Goal: Information Seeking & Learning: Find specific fact

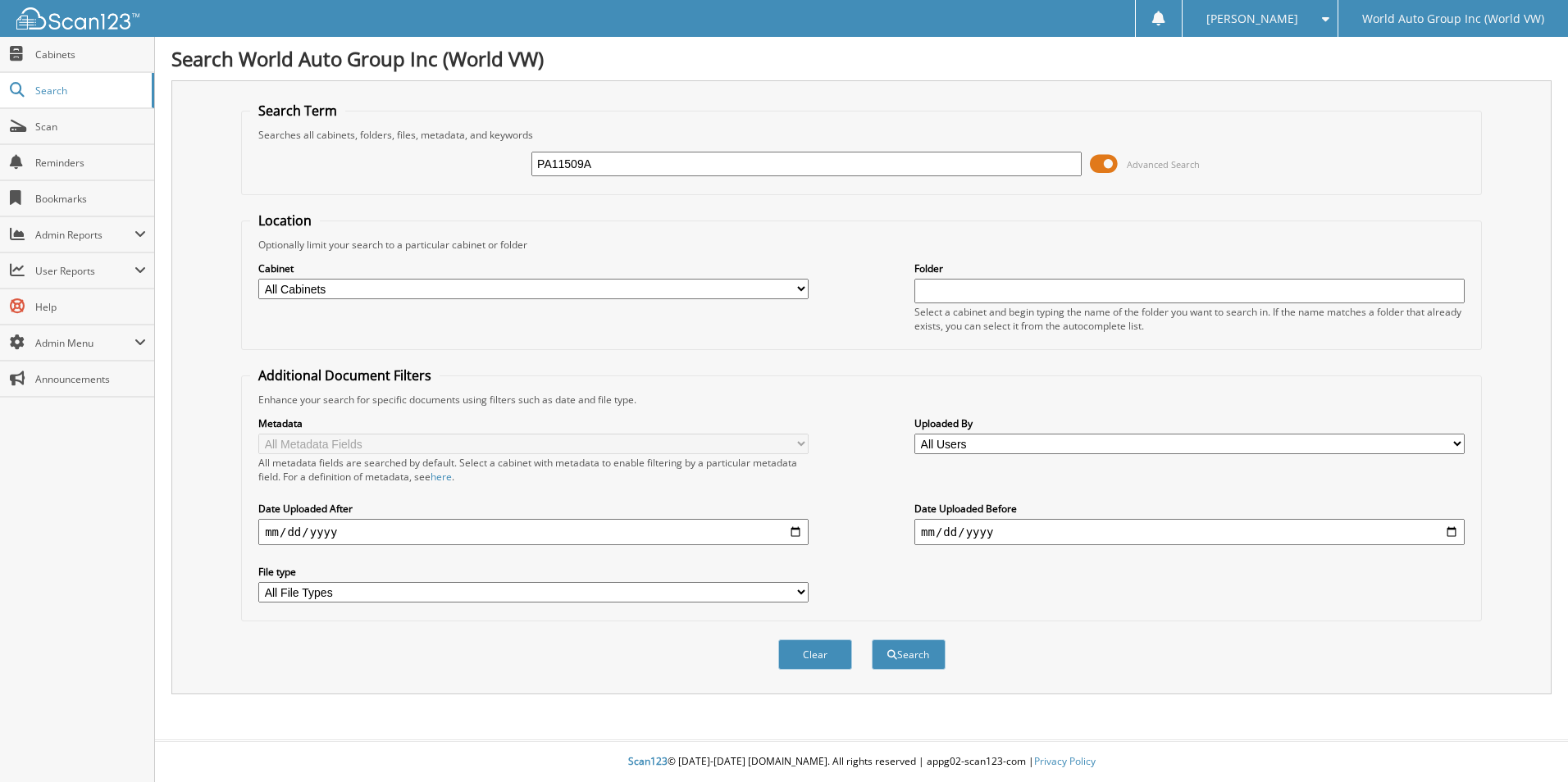
type input "PA11509A"
click at [871, 640] on button "Search" at bounding box center [908, 654] width 73 height 31
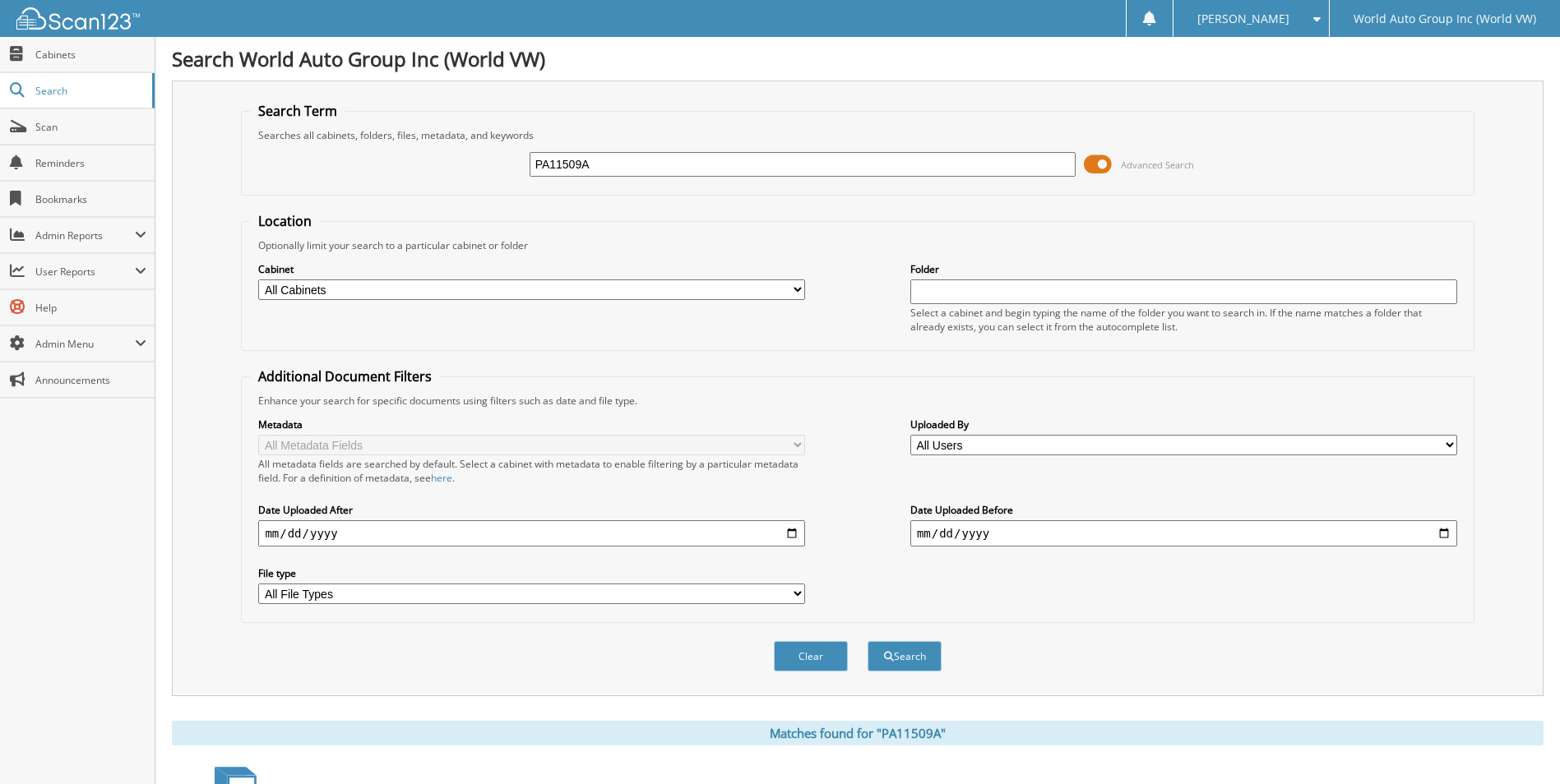
scroll to position [226, 0]
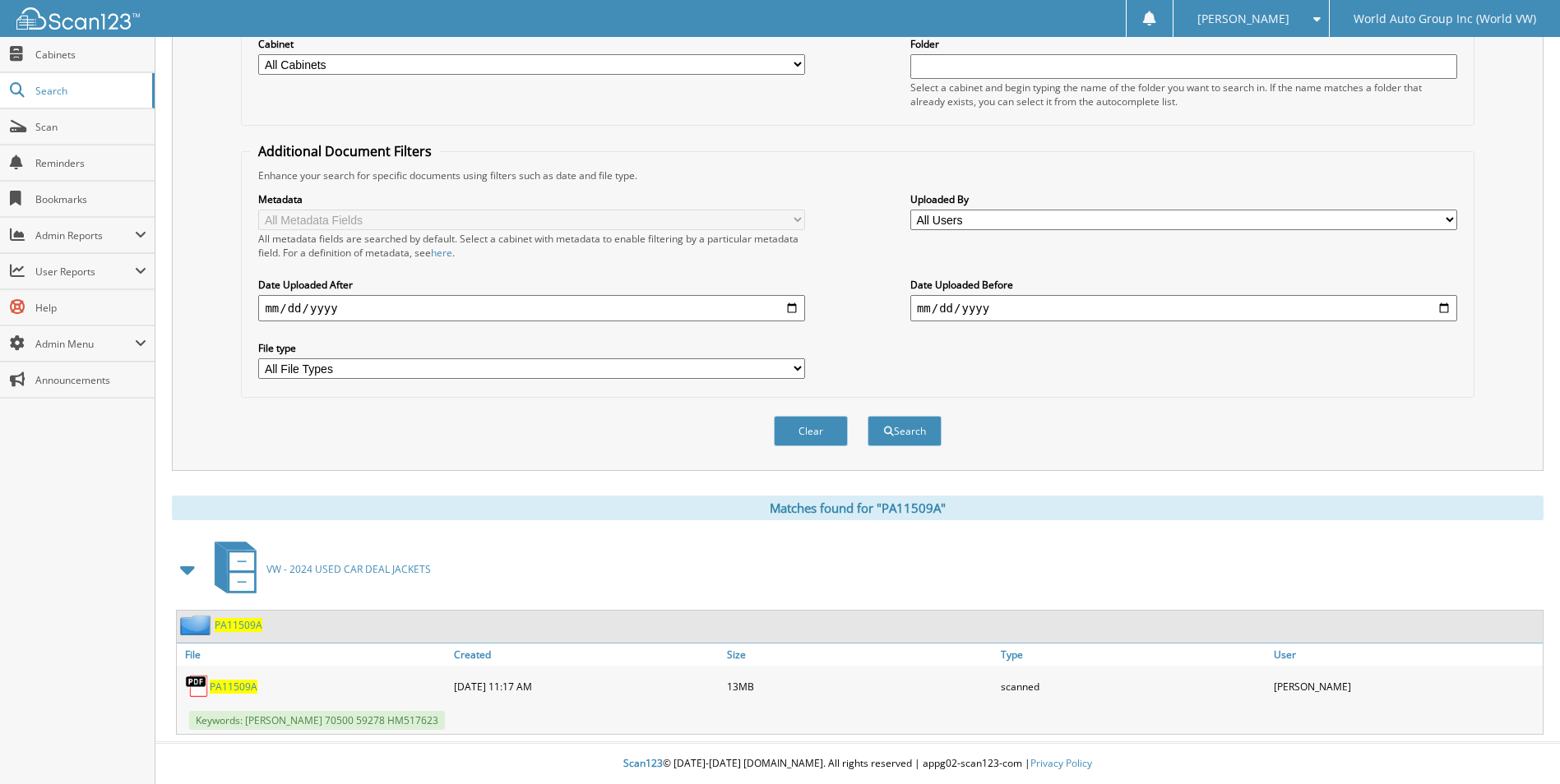
click at [240, 691] on span "PA11509A" at bounding box center [233, 687] width 47 height 14
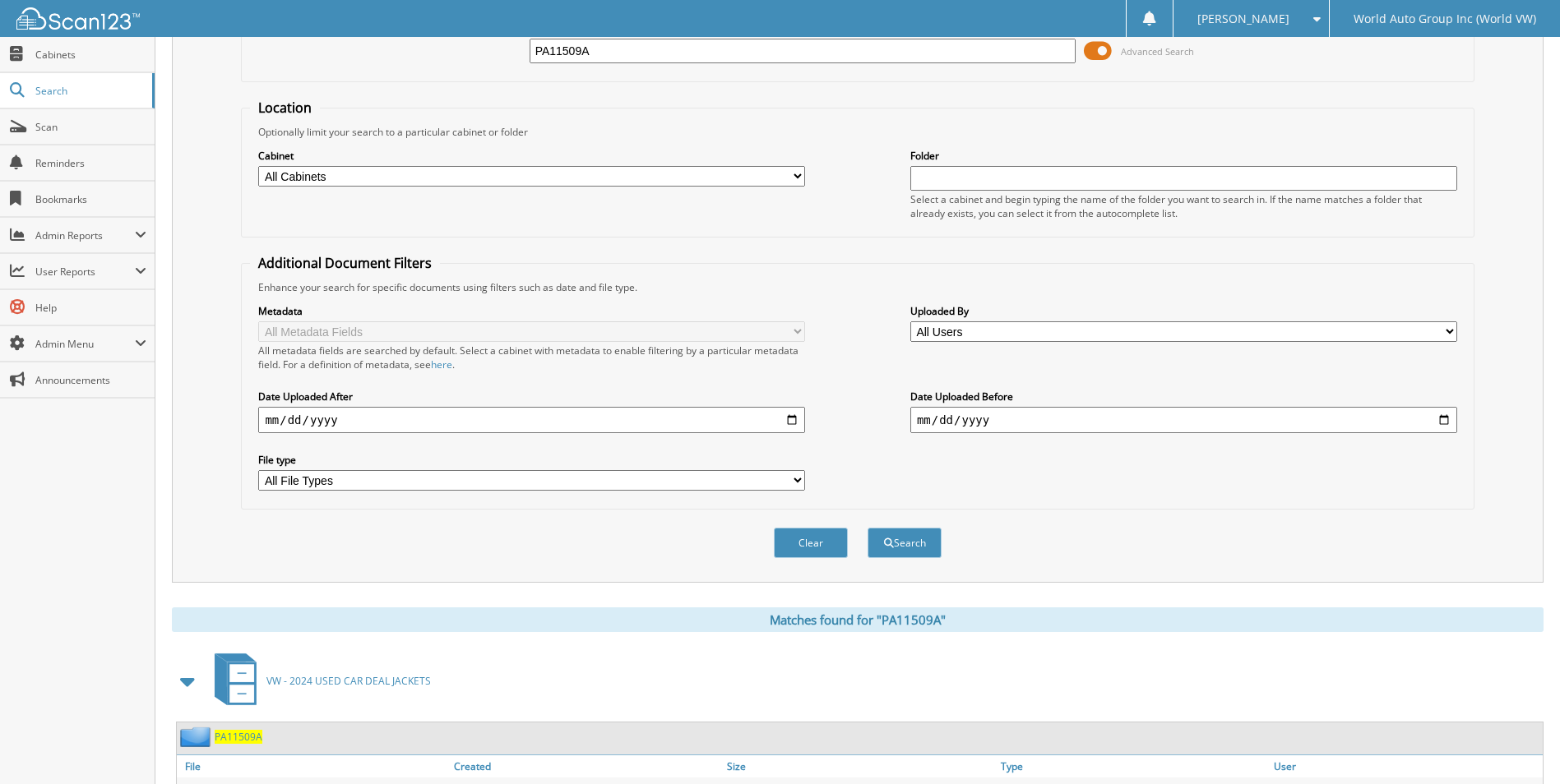
scroll to position [0, 0]
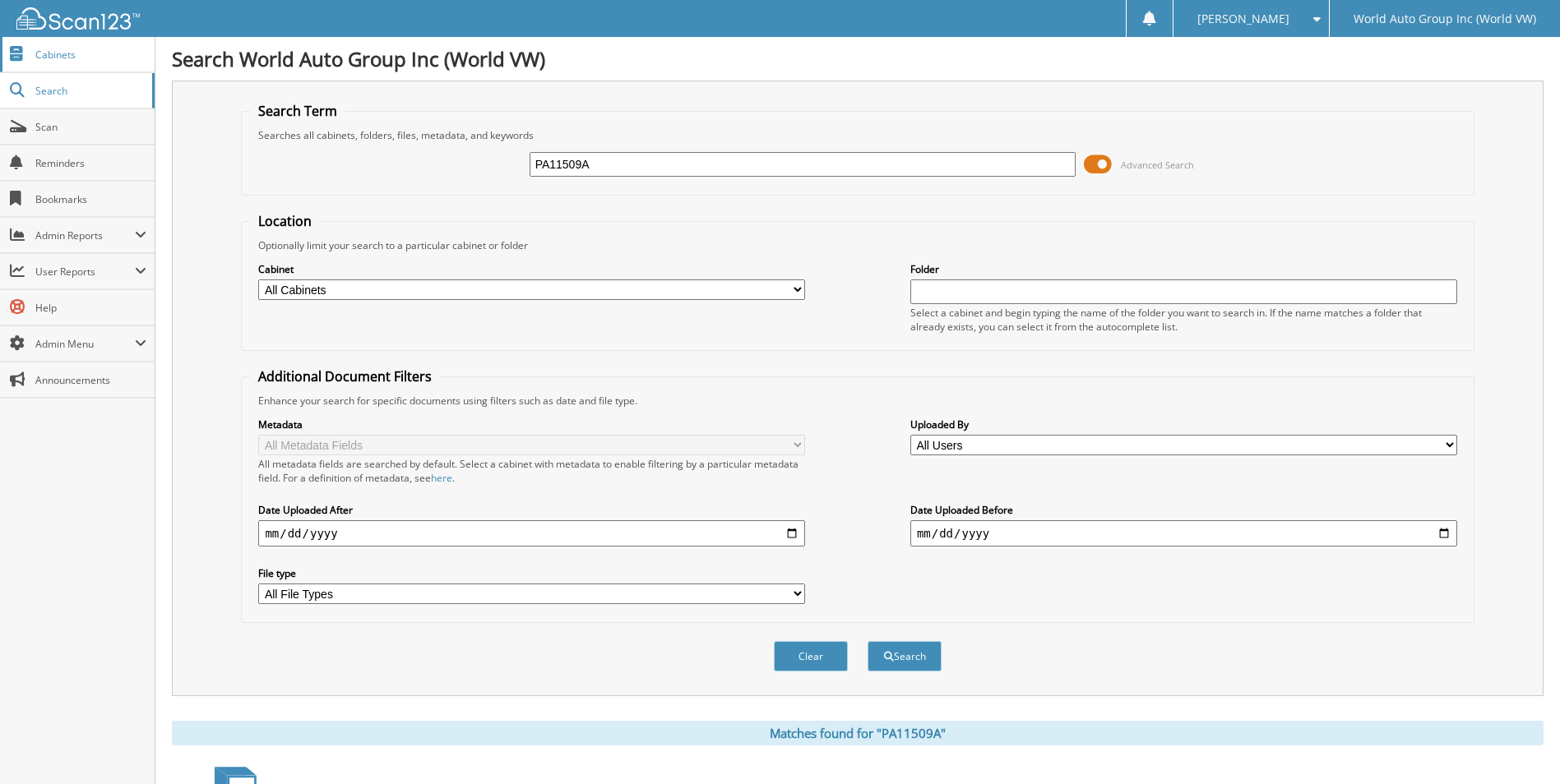
click at [65, 58] on span "Cabinets" at bounding box center [90, 54] width 111 height 14
